Goal: Task Accomplishment & Management: Use online tool/utility

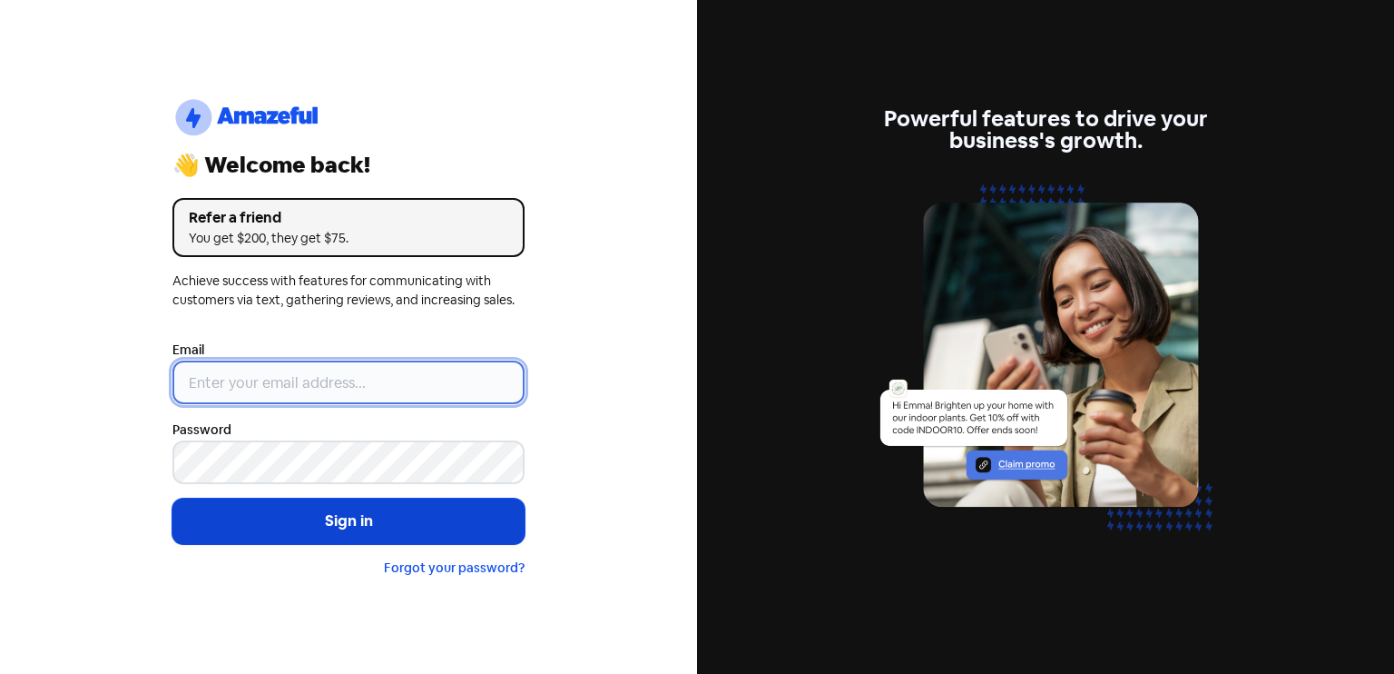
type input "[EMAIL_ADDRESS][DOMAIN_NAME]"
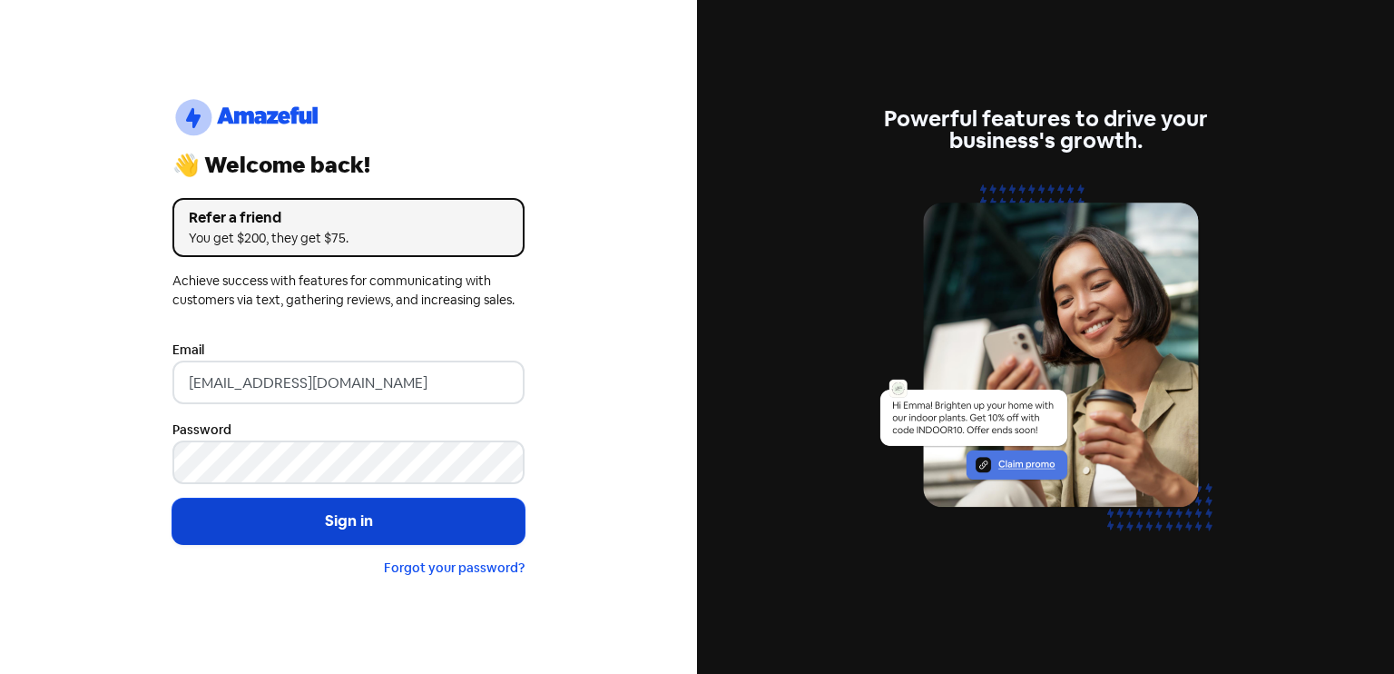
click at [288, 537] on button "Sign in" at bounding box center [348, 520] width 352 height 45
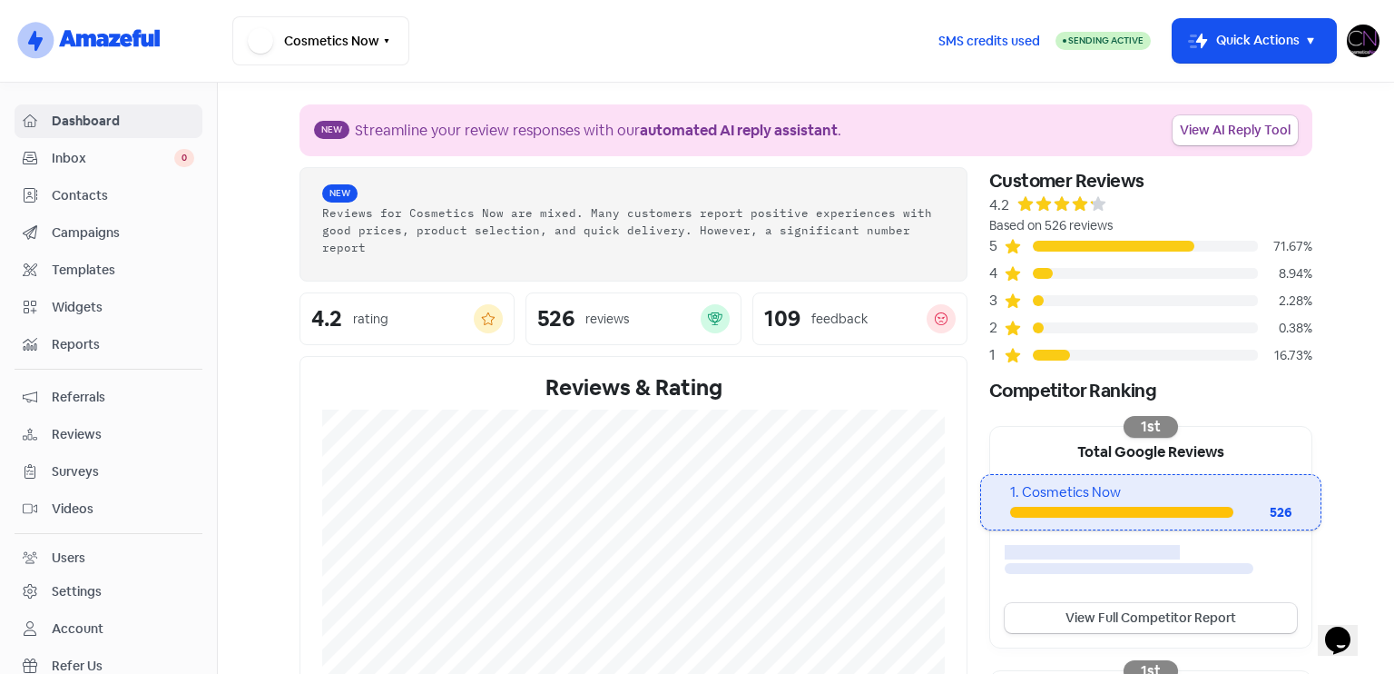
click at [110, 418] on link "Reviews" at bounding box center [109, 435] width 188 height 34
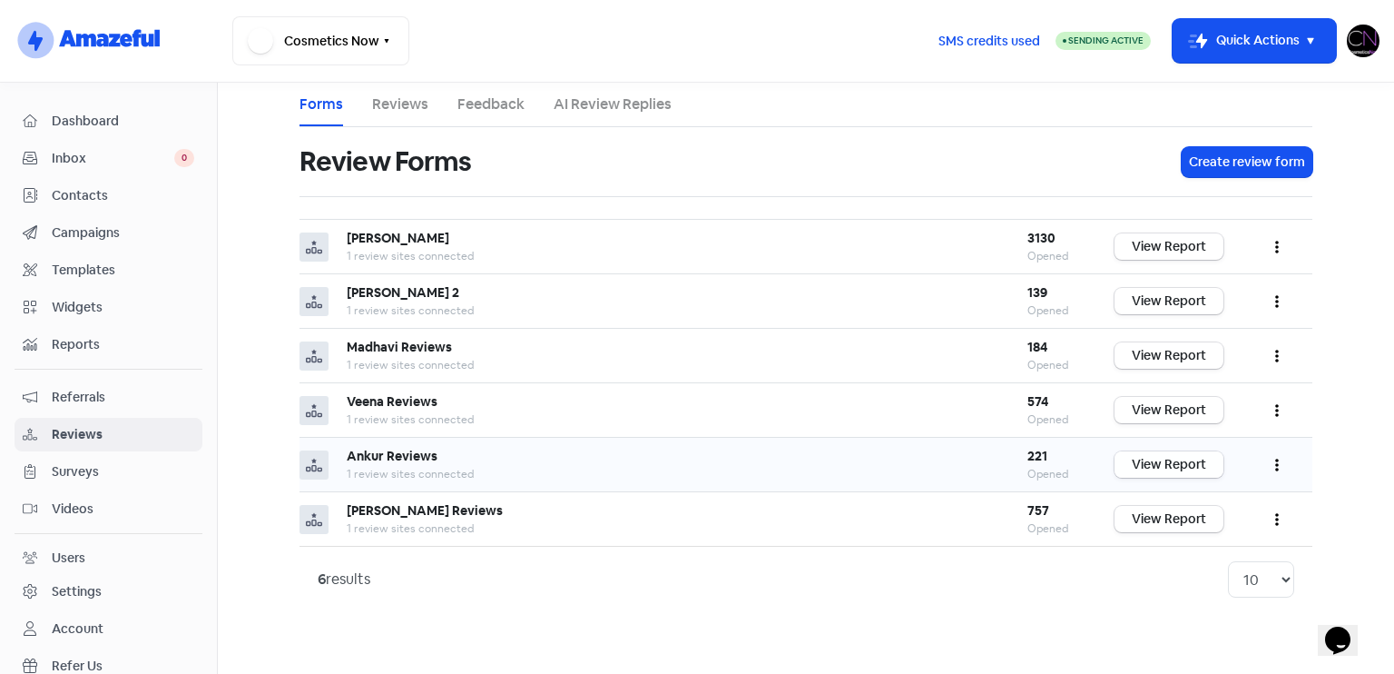
click at [1165, 455] on link "View Report" at bounding box center [1169, 464] width 109 height 26
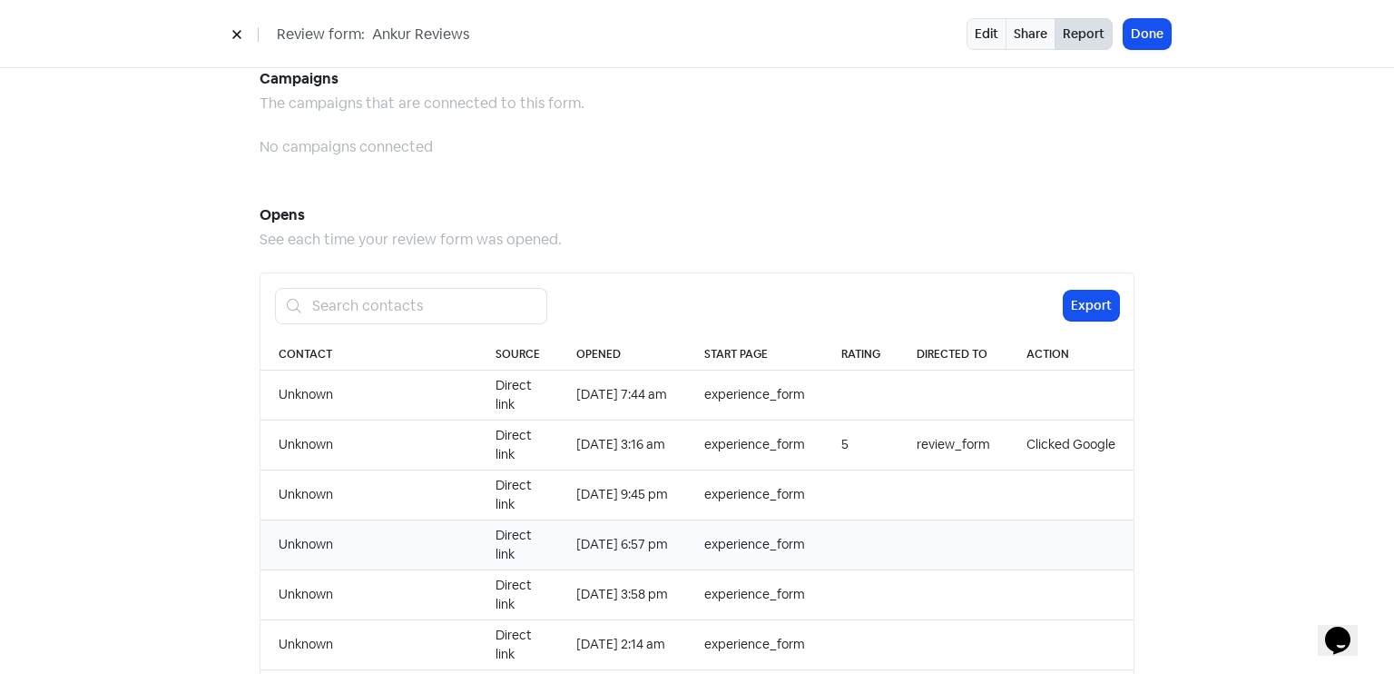
scroll to position [1866, 0]
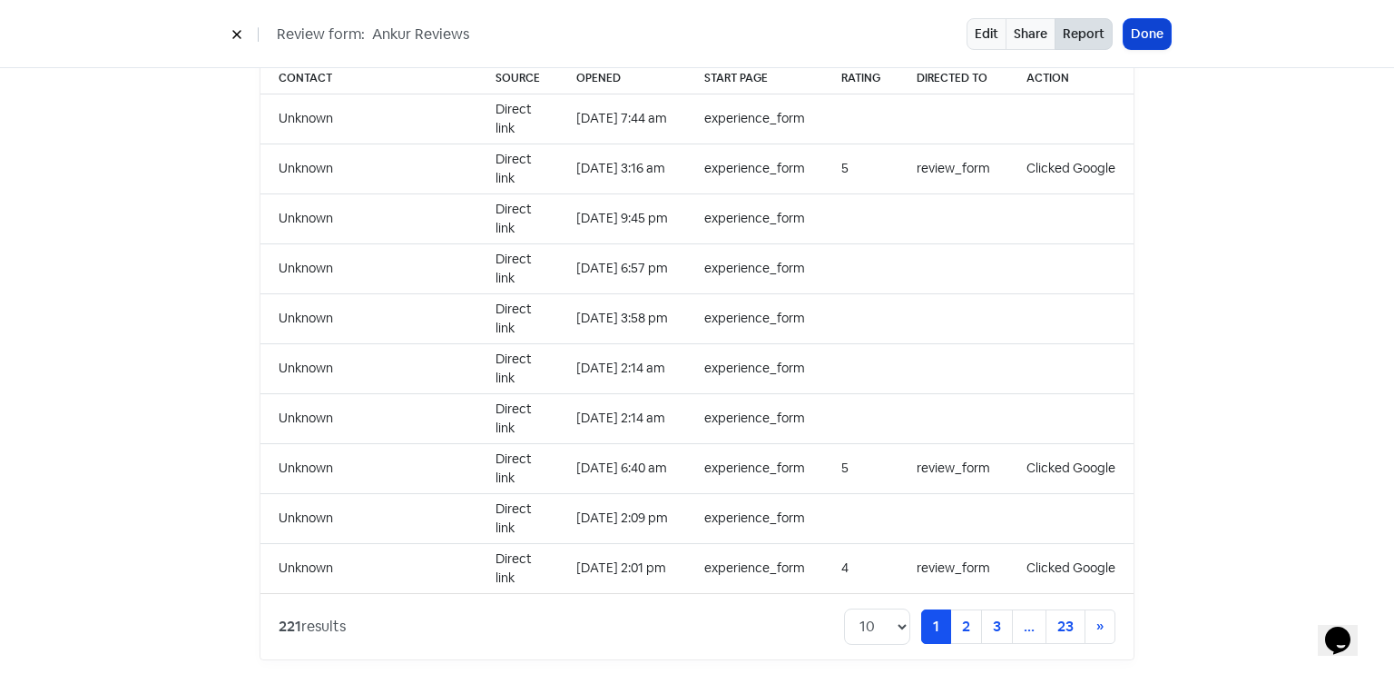
click at [1166, 39] on button "Done" at bounding box center [1147, 34] width 47 height 30
